Goal: Navigation & Orientation: Find specific page/section

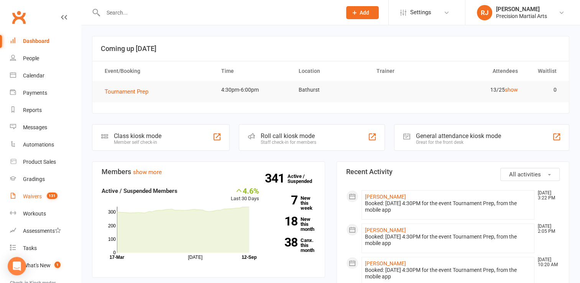
click at [43, 196] on link "Waivers 131" at bounding box center [45, 196] width 71 height 17
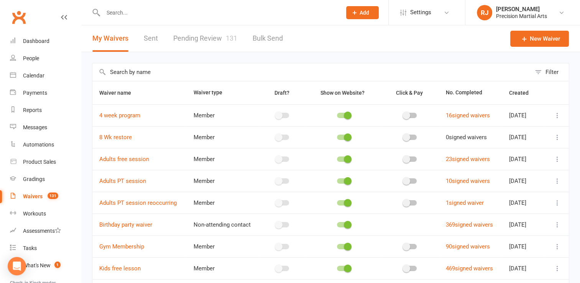
click at [203, 39] on link "Pending Review 131" at bounding box center [205, 38] width 64 height 26
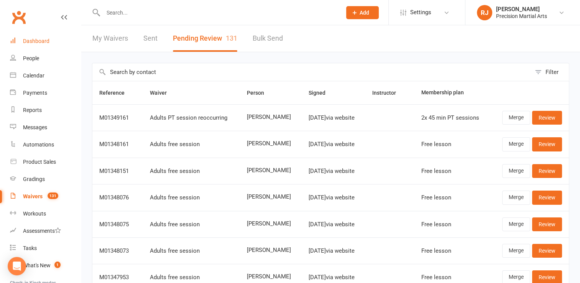
click at [31, 42] on div "Dashboard" at bounding box center [36, 41] width 26 height 6
